Goal: Find specific page/section: Find specific page/section

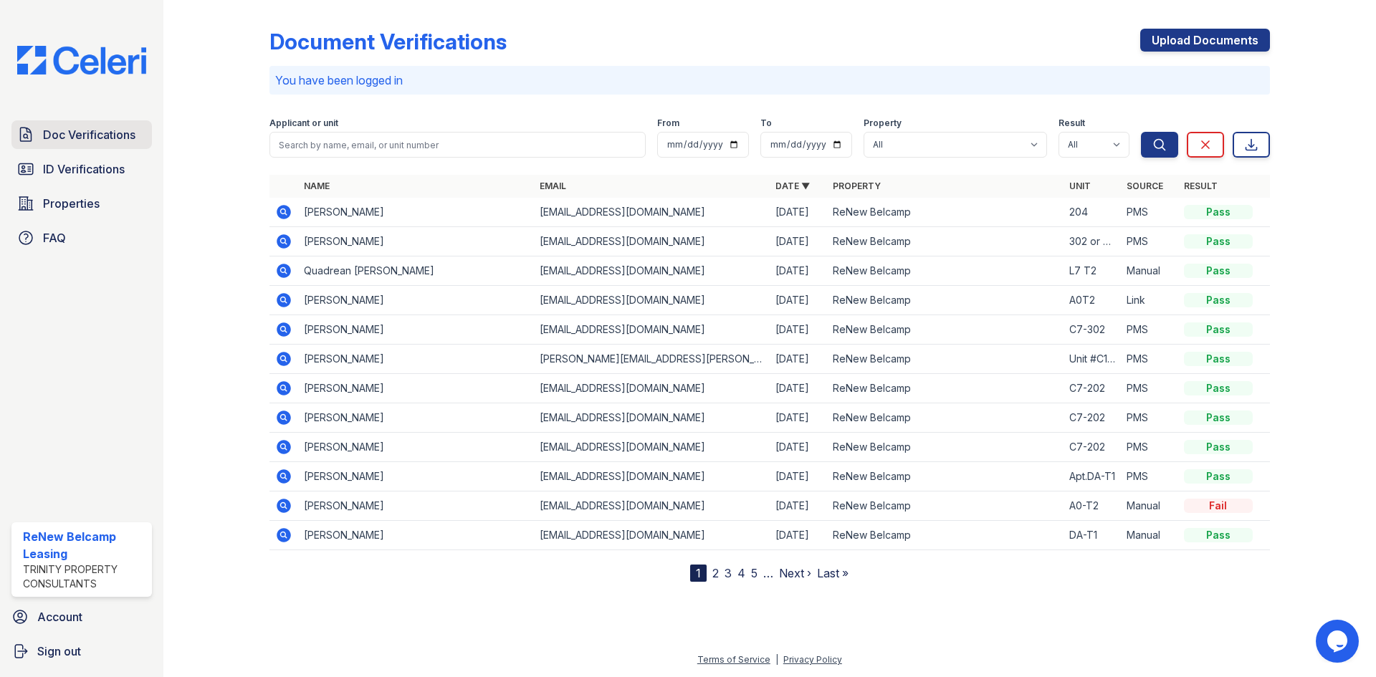
click at [100, 125] on link "Doc Verifications" at bounding box center [81, 134] width 141 height 29
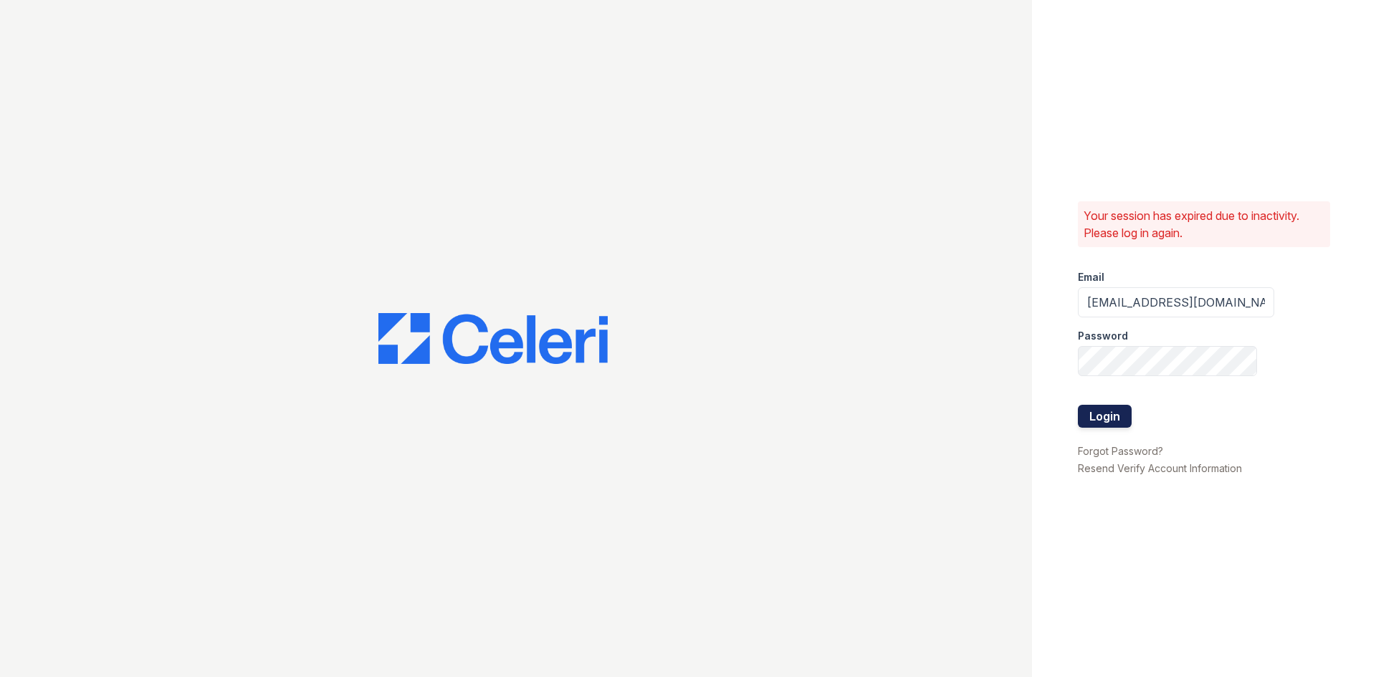
click at [1116, 419] on button "Login" at bounding box center [1105, 416] width 54 height 23
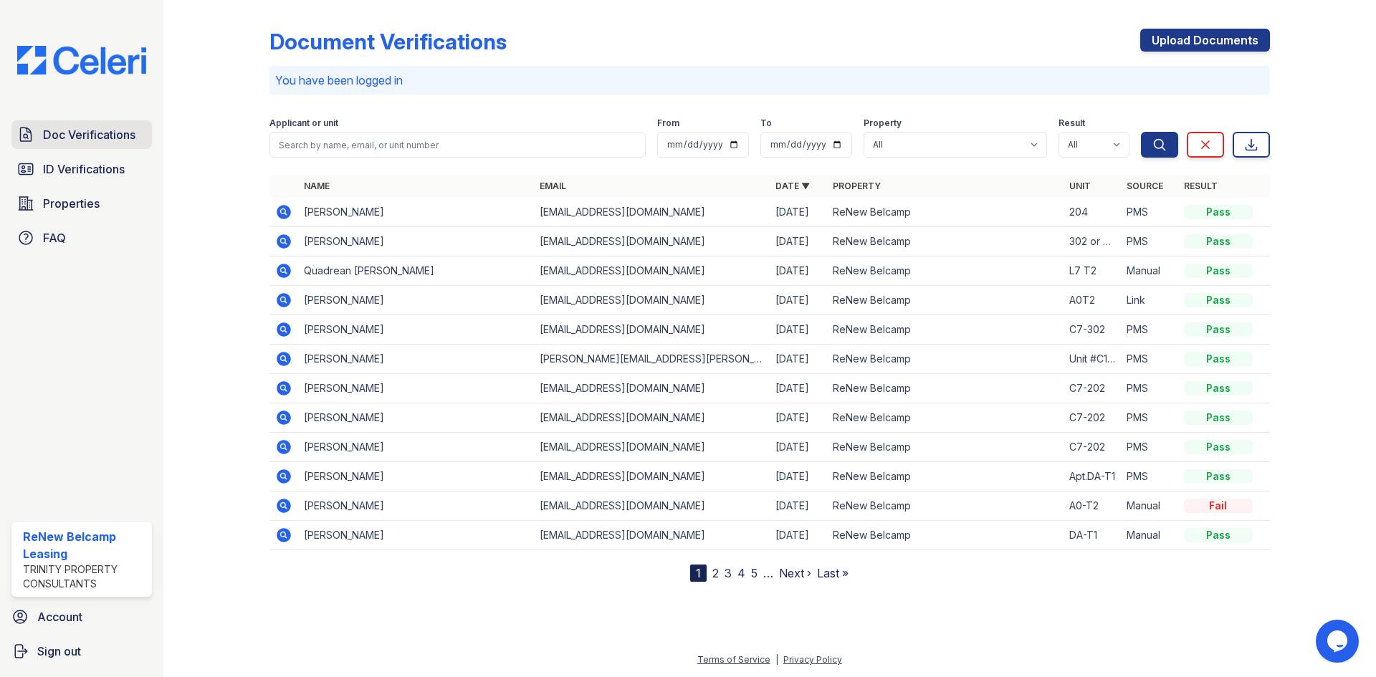
click at [85, 130] on span "Doc Verifications" at bounding box center [89, 134] width 92 height 17
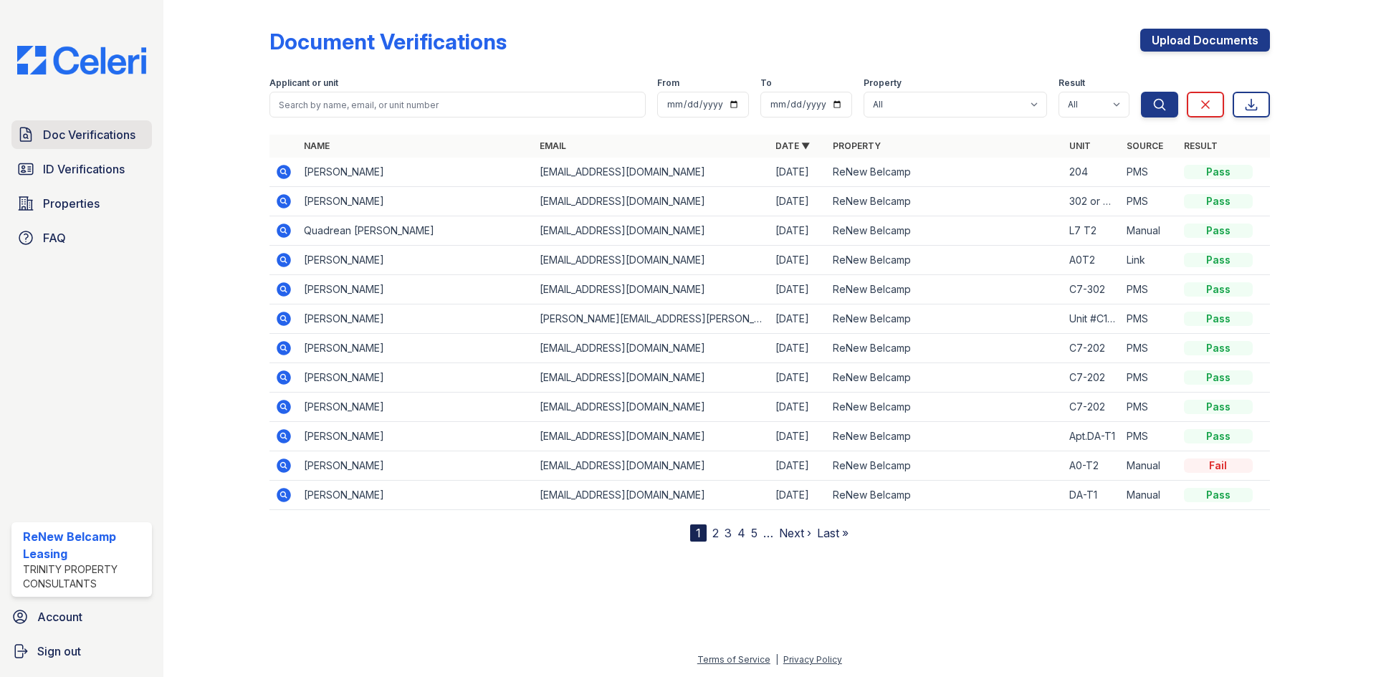
click at [89, 131] on span "Doc Verifications" at bounding box center [89, 134] width 92 height 17
click at [92, 164] on span "ID Verifications" at bounding box center [84, 169] width 82 height 17
